Goal: Task Accomplishment & Management: Manage account settings

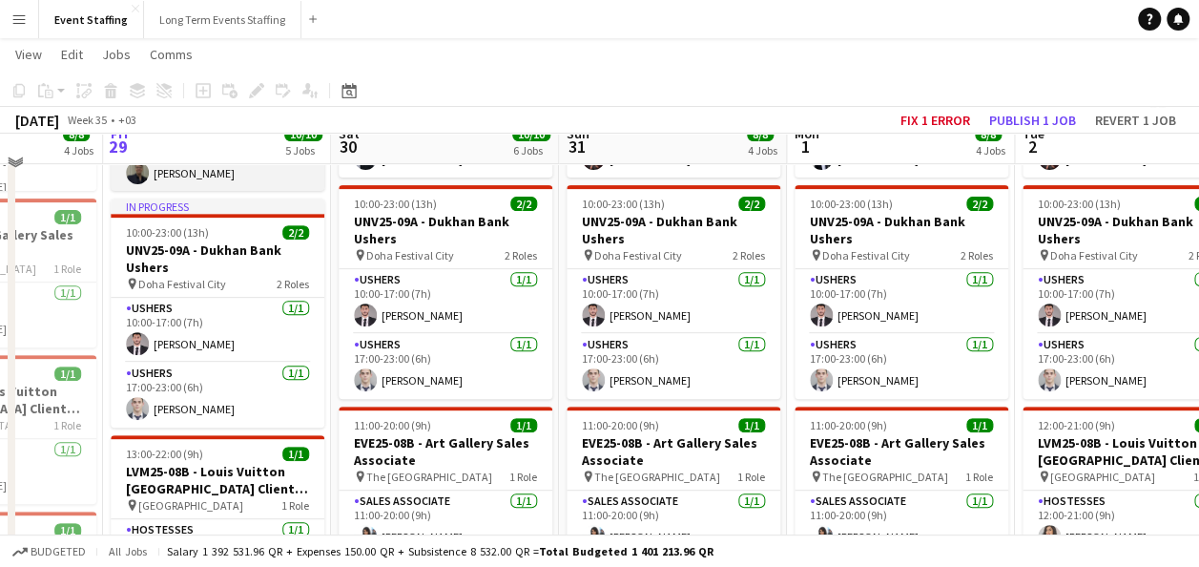
scroll to position [323, 0]
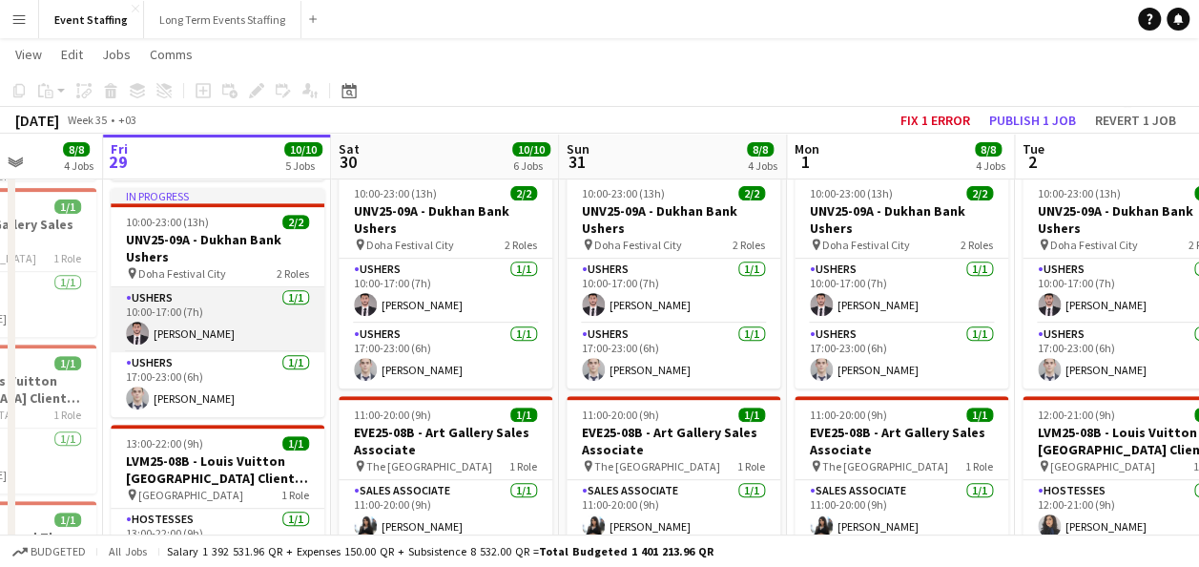
click at [202, 326] on app-card-role "Ushers [DATE] 10:00-17:00 (7h) [PERSON_NAME]" at bounding box center [218, 319] width 214 height 65
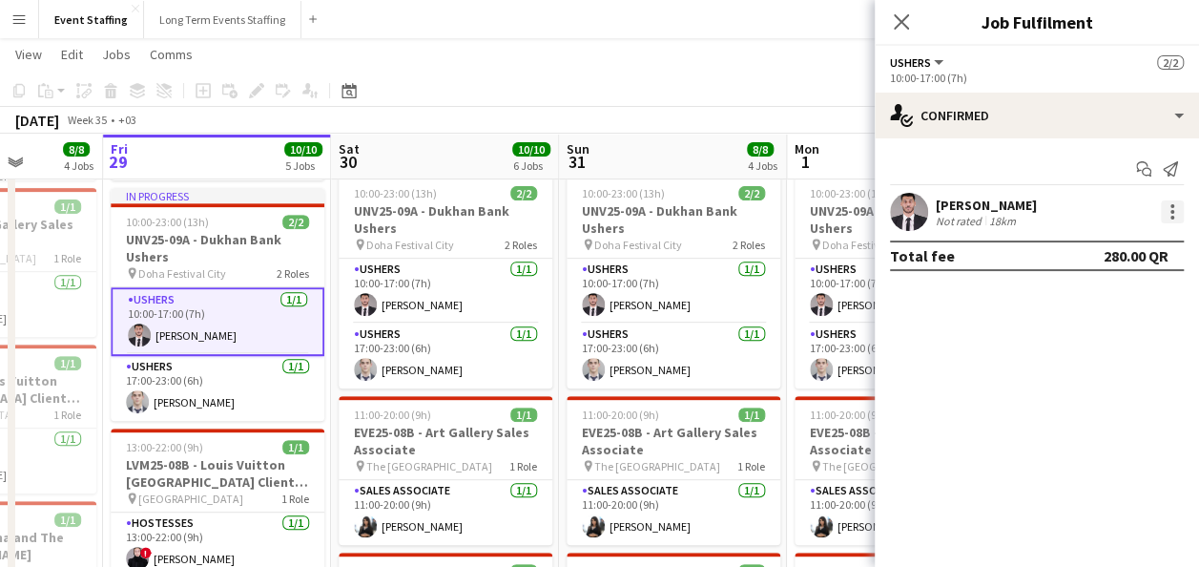
click at [1169, 214] on div at bounding box center [1172, 211] width 23 height 23
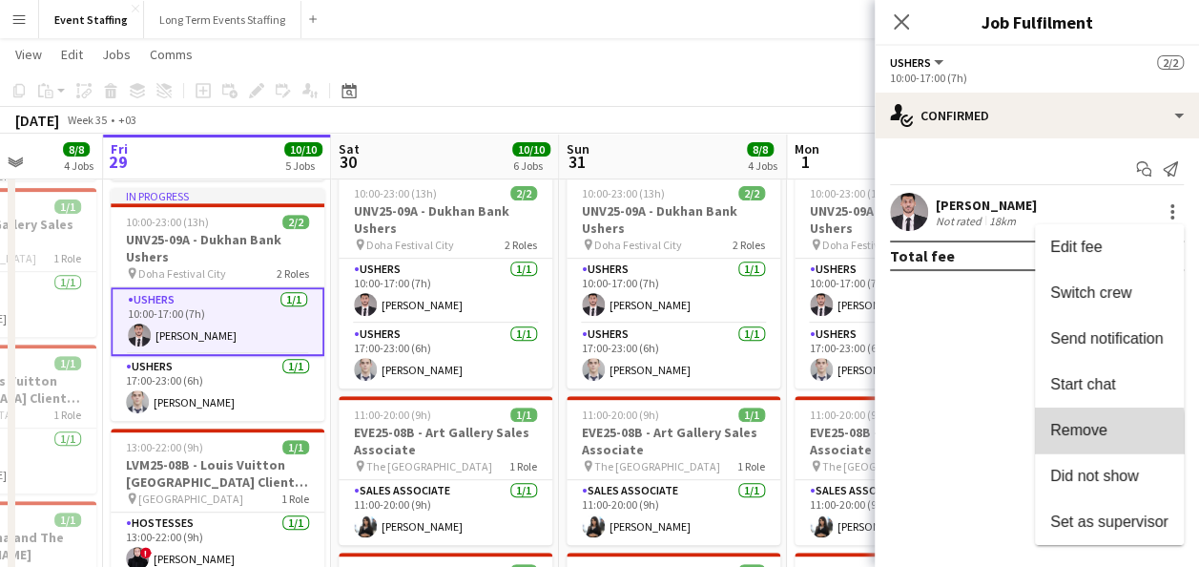
click at [1068, 434] on span "Remove" at bounding box center [1078, 430] width 57 height 16
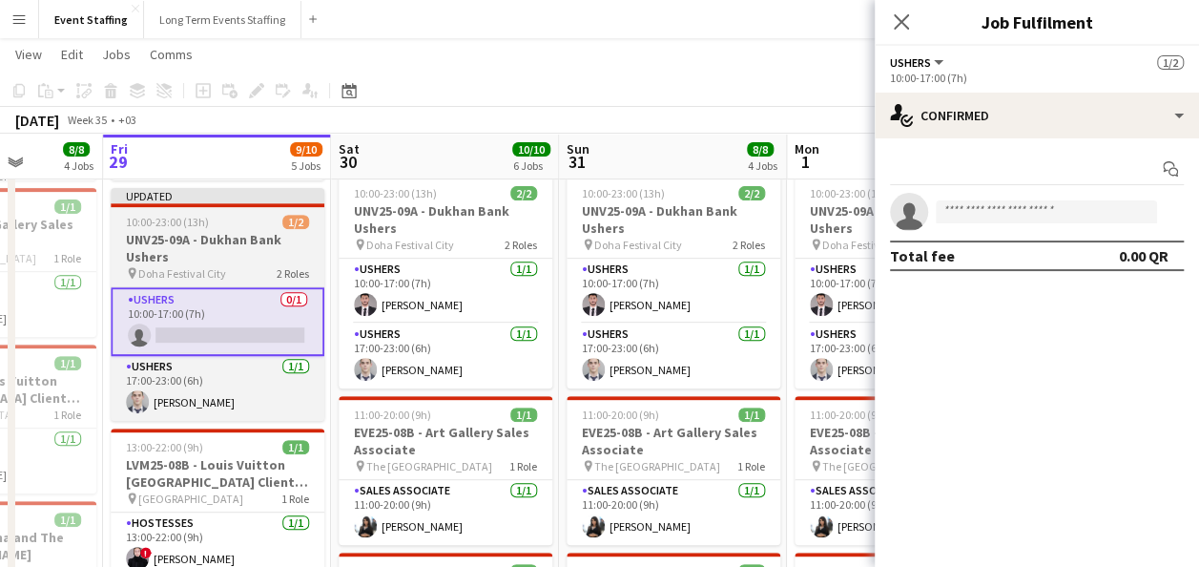
click at [168, 227] on span "10:00-23:00 (13h)" at bounding box center [167, 222] width 83 height 14
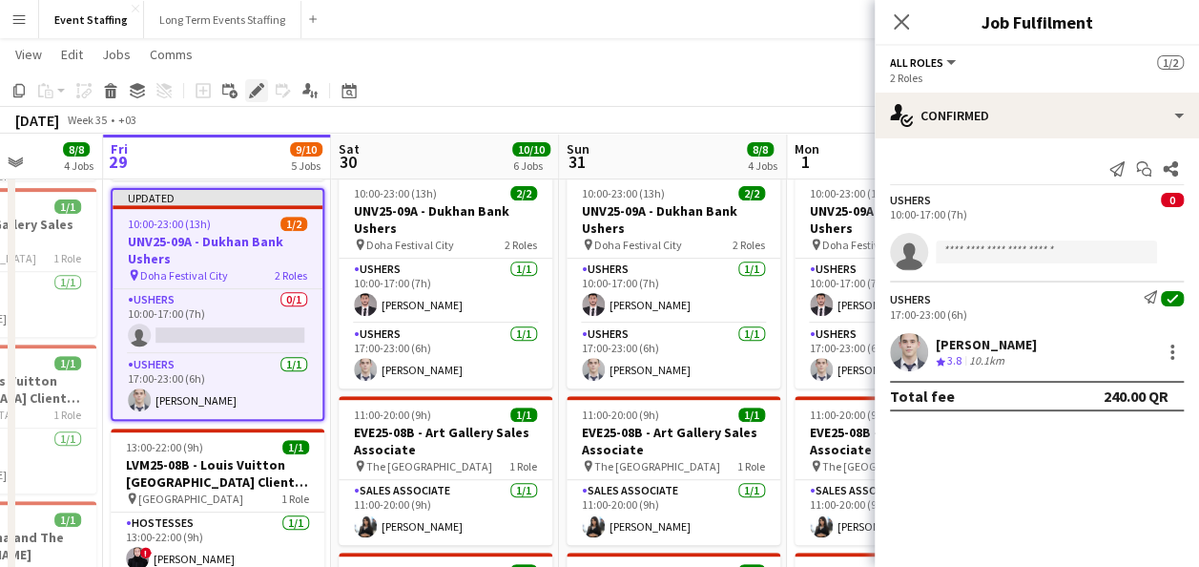
click at [256, 93] on icon at bounding box center [256, 91] width 10 height 10
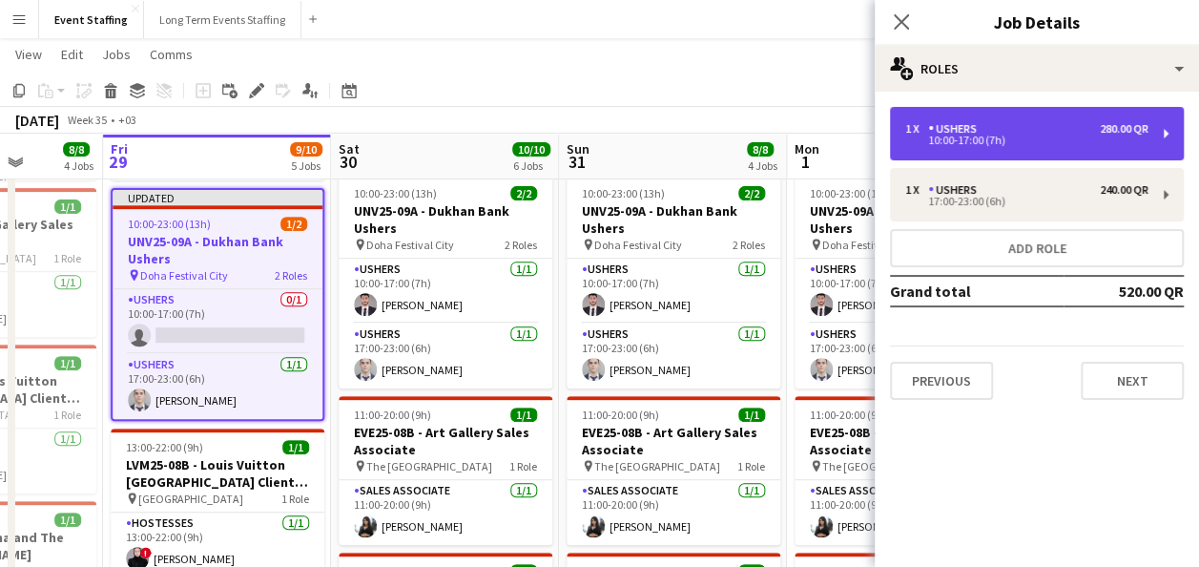
click at [1027, 137] on div "10:00-17:00 (7h)" at bounding box center [1026, 140] width 243 height 10
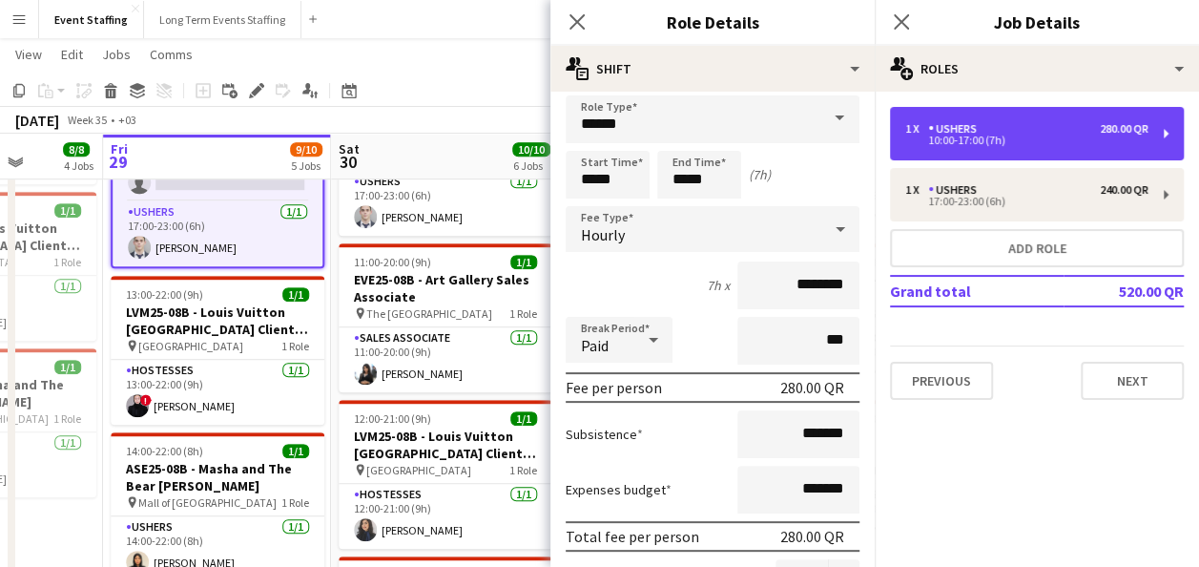
scroll to position [0, 0]
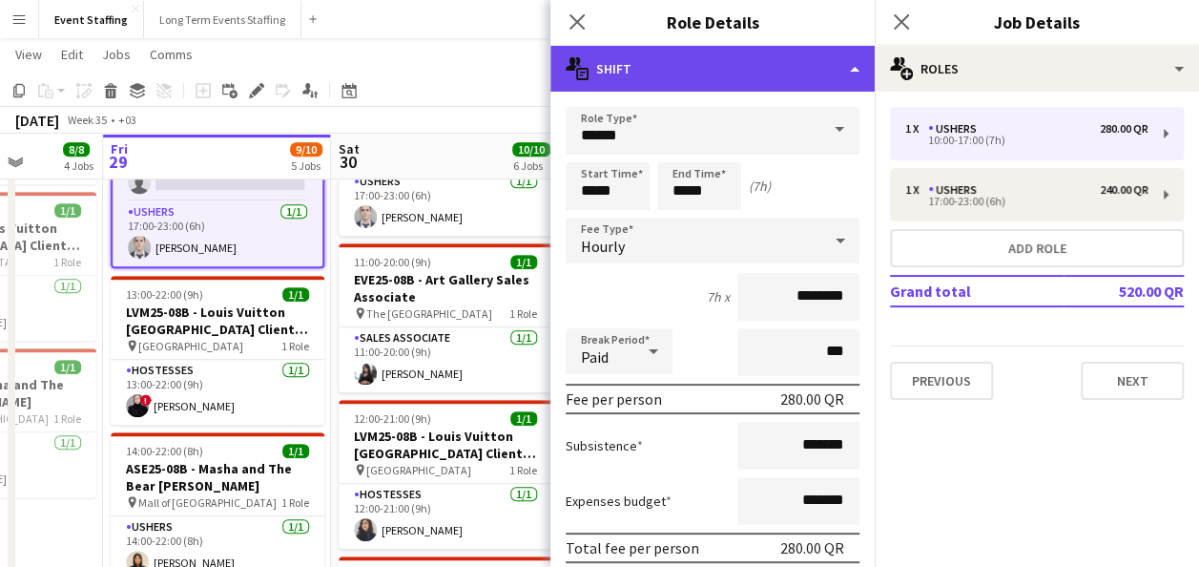
click at [822, 57] on div "multiple-actions-text Shift" at bounding box center [712, 69] width 324 height 46
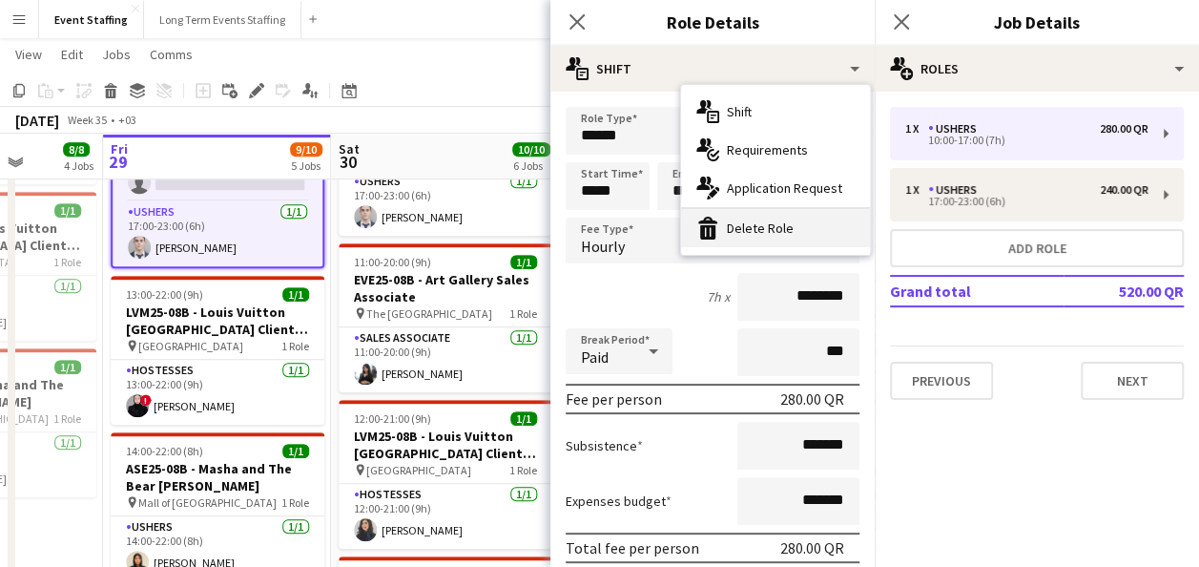
click at [770, 217] on div "bin-2 Delete Role" at bounding box center [775, 228] width 189 height 38
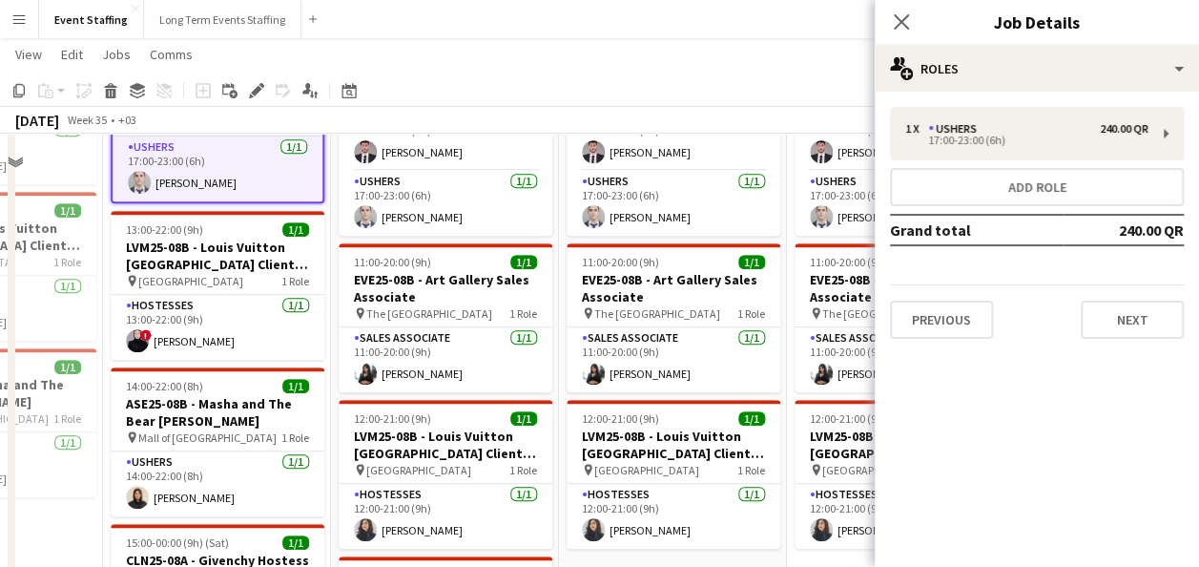
scroll to position [304, 0]
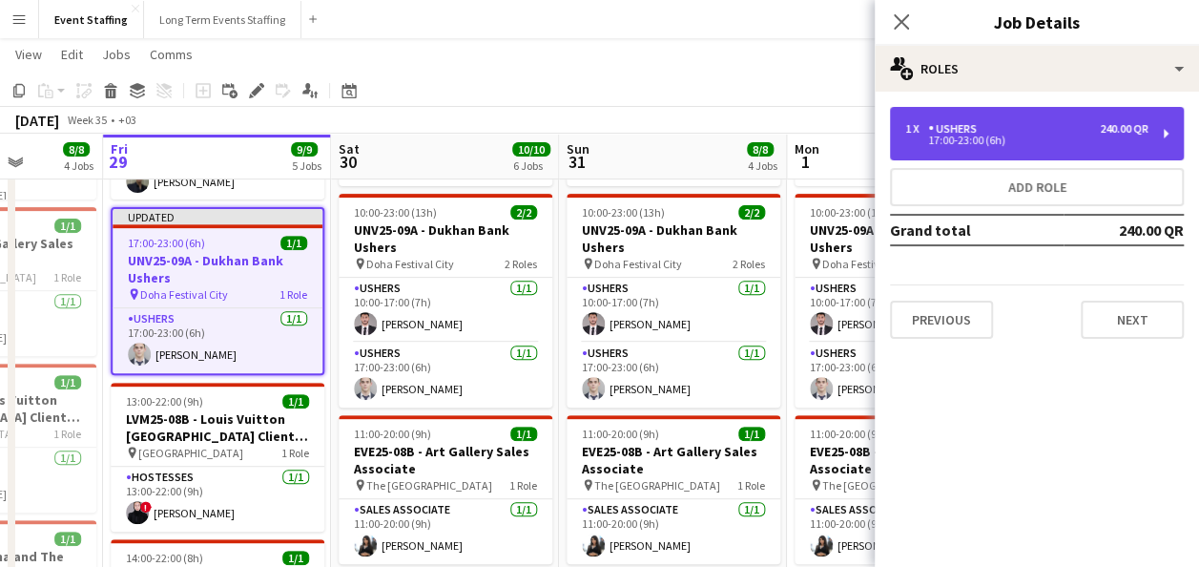
click at [1049, 147] on div "1 x Ushers 240.00 QR 17:00-23:00 (6h)" at bounding box center [1037, 133] width 294 height 53
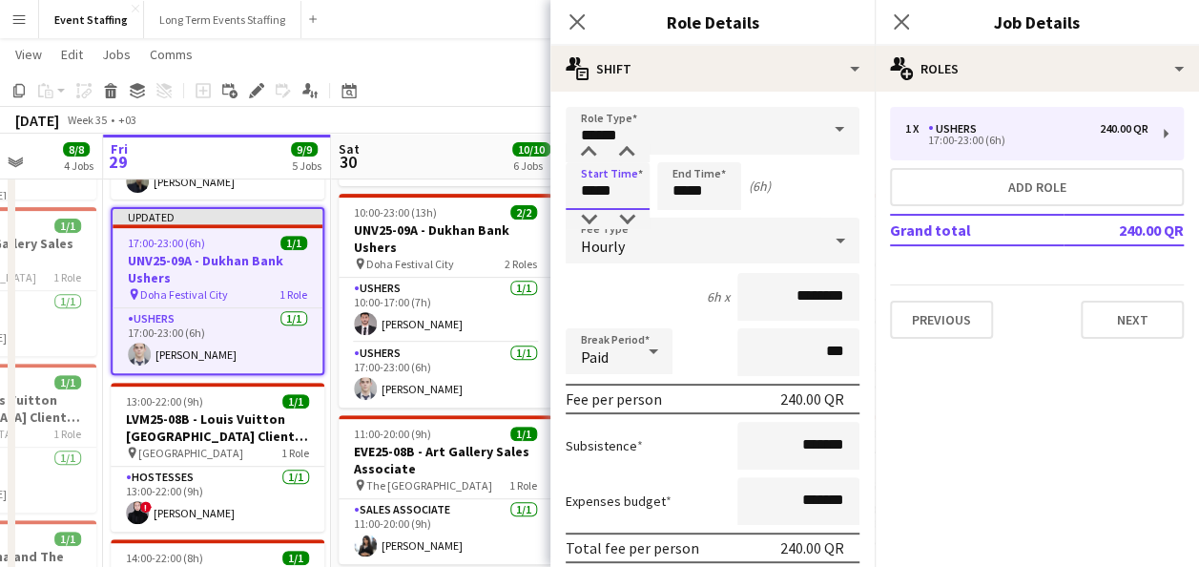
click at [588, 181] on input "*****" at bounding box center [608, 186] width 84 height 48
click at [580, 221] on div at bounding box center [588, 219] width 38 height 19
type input "*****"
click at [580, 221] on div at bounding box center [588, 219] width 38 height 19
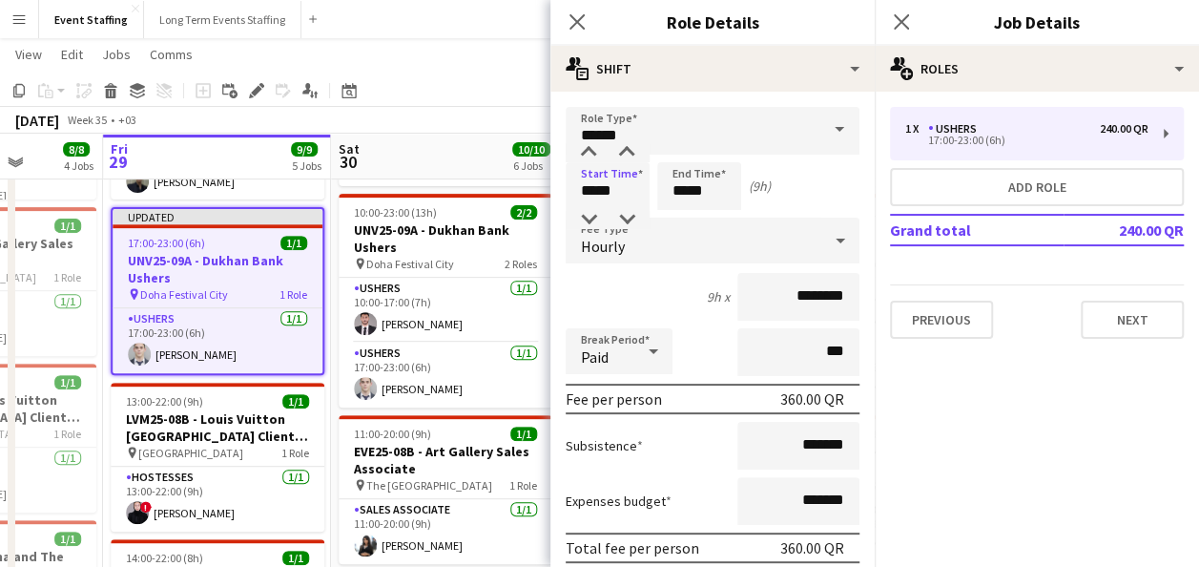
click at [622, 292] on div "9h x ********" at bounding box center [713, 297] width 294 height 48
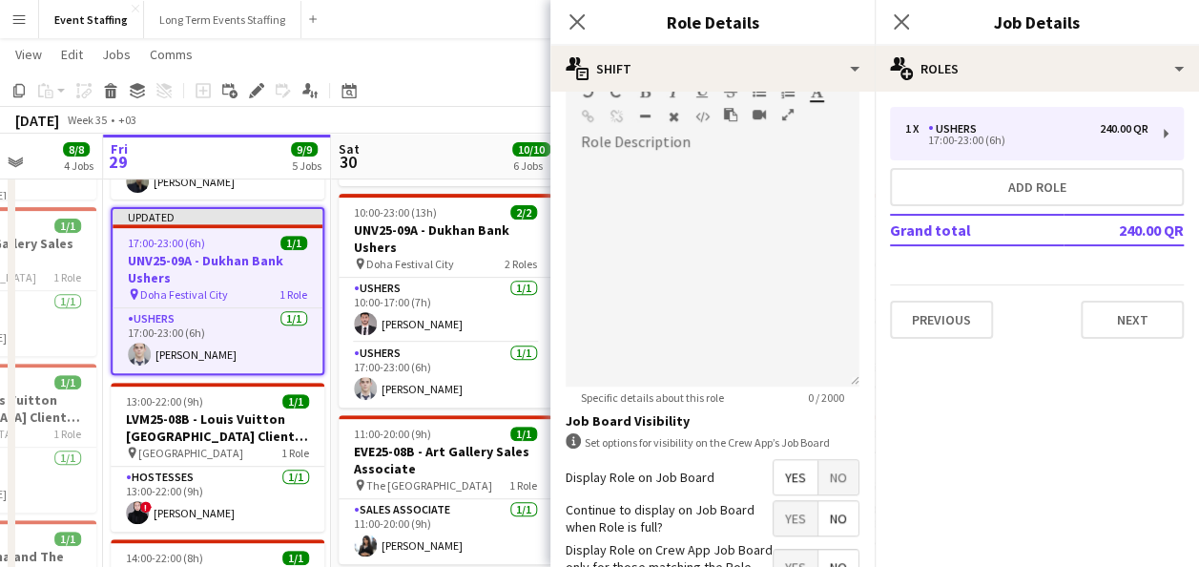
scroll to position [724, 0]
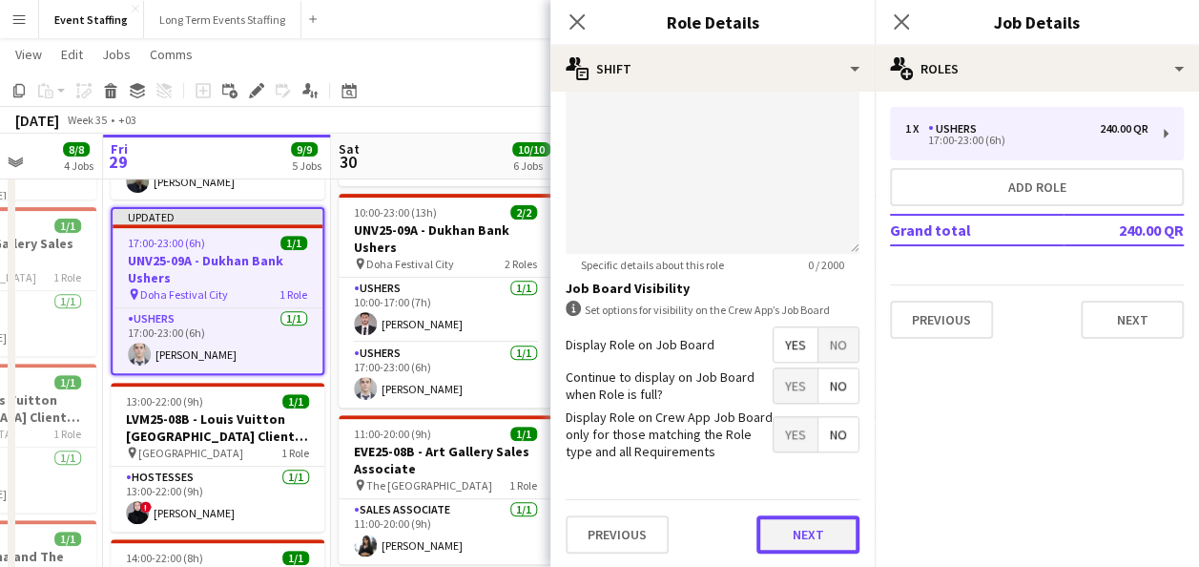
click at [795, 517] on button "Next" at bounding box center [807, 534] width 103 height 38
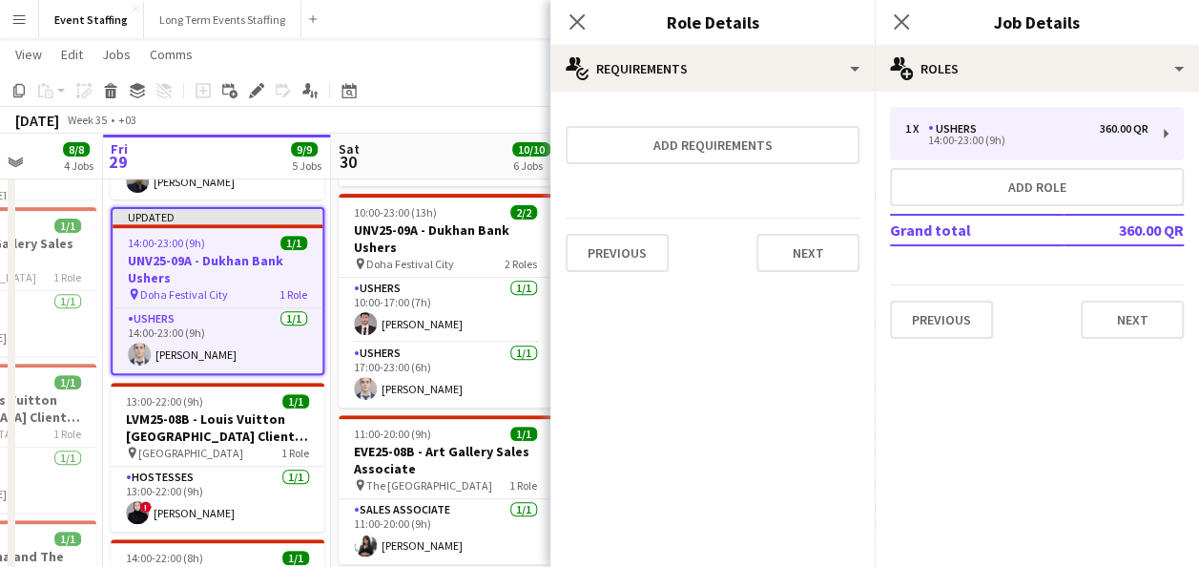
scroll to position [0, 0]
click at [458, 84] on app-toolbar "Copy Paste Paste Ctrl+V Paste with crew Ctrl+Shift+V Paste linked Job [GEOGRAPH…" at bounding box center [599, 90] width 1199 height 32
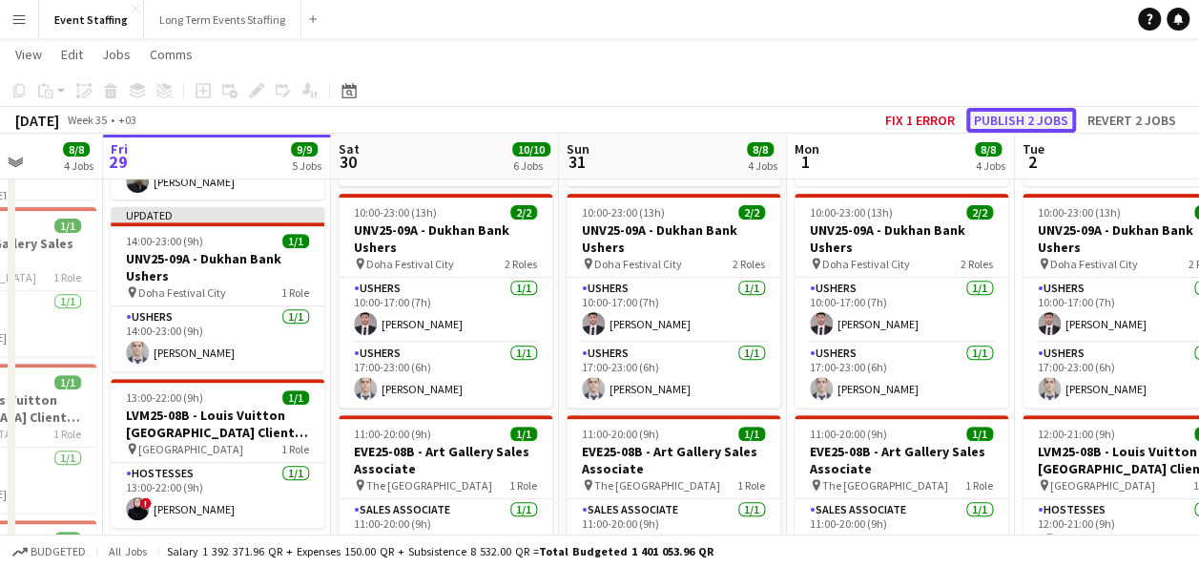
click at [1032, 116] on button "Publish 2 jobs" at bounding box center [1021, 120] width 110 height 25
